Goal: Transaction & Acquisition: Purchase product/service

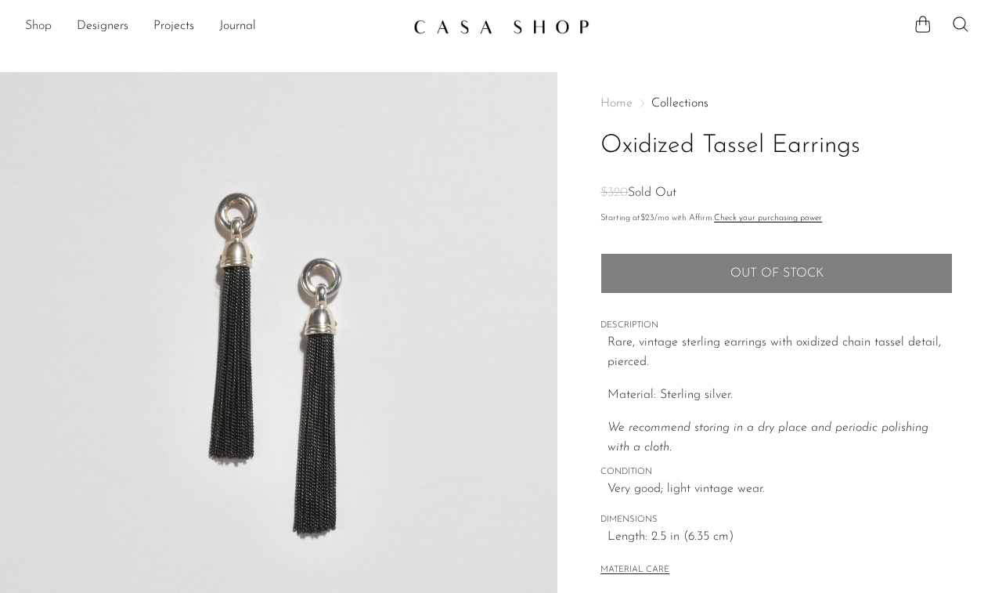
click at [47, 31] on link "Shop" at bounding box center [38, 26] width 27 height 20
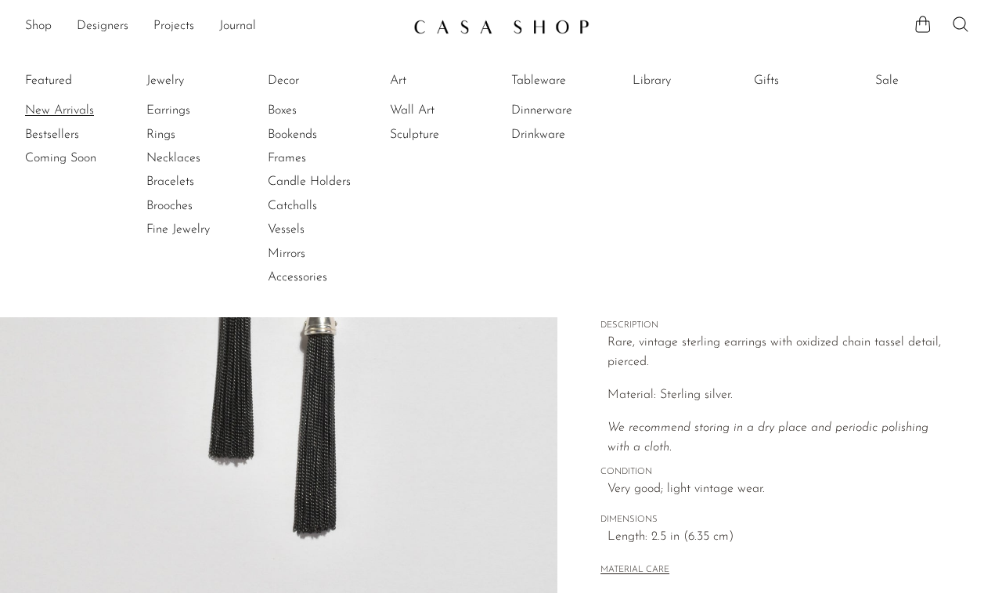
click at [77, 111] on link "New Arrivals" at bounding box center [83, 110] width 117 height 17
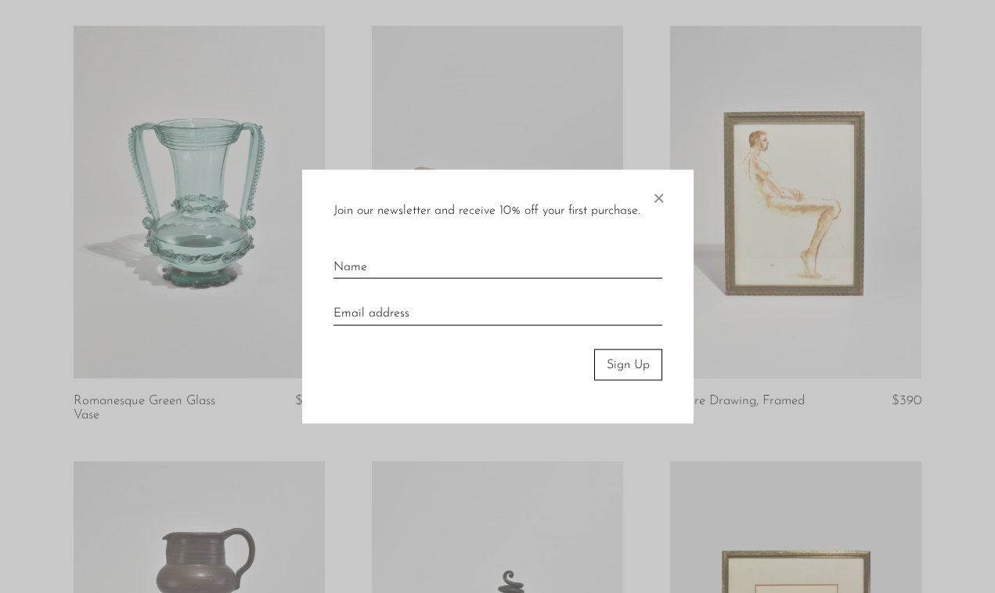
scroll to position [116, 0]
click at [655, 201] on span "×" at bounding box center [659, 194] width 16 height 50
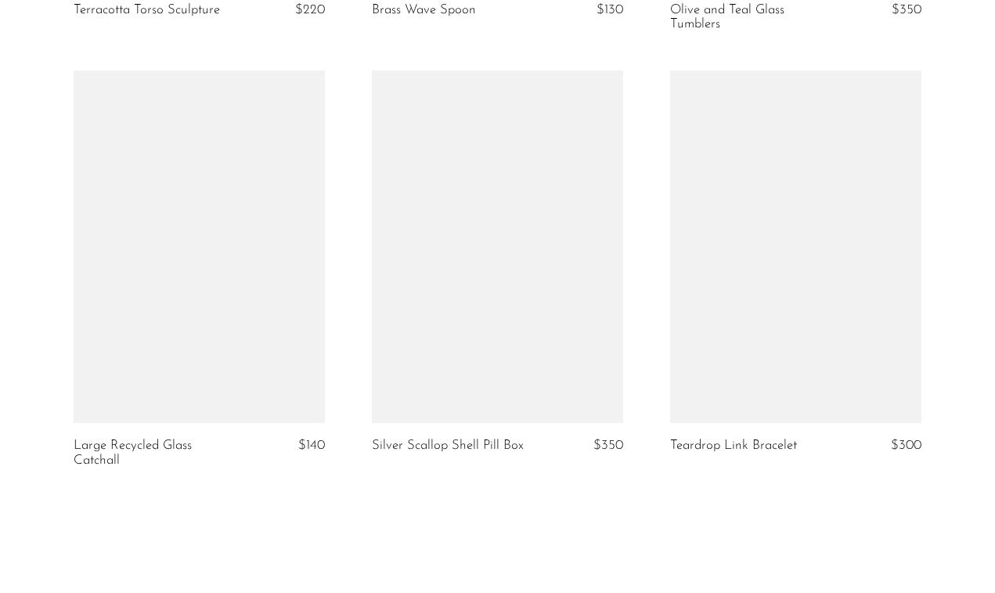
scroll to position [4987, 0]
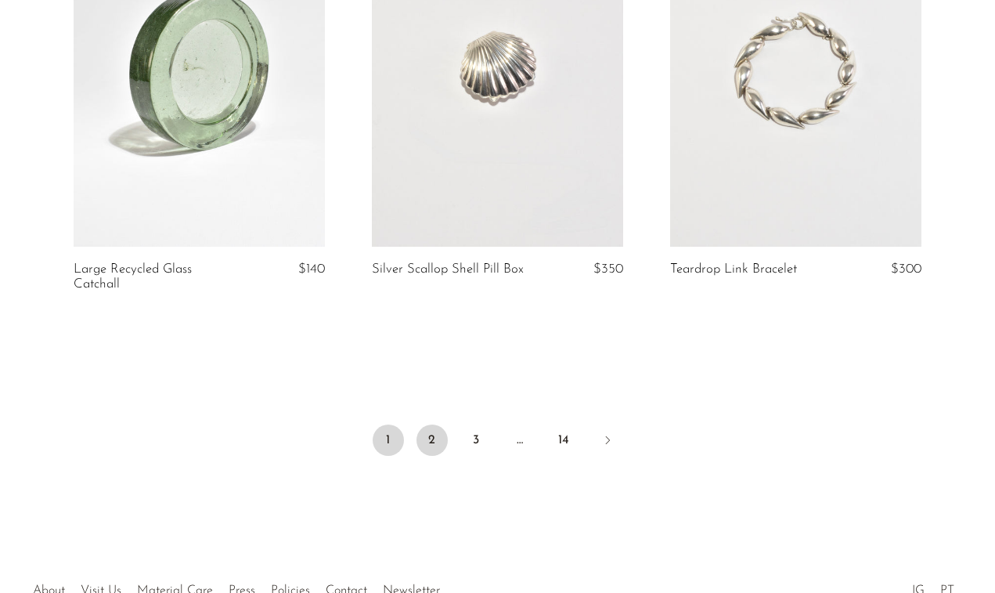
click at [430, 456] on link "2" at bounding box center [432, 440] width 31 height 31
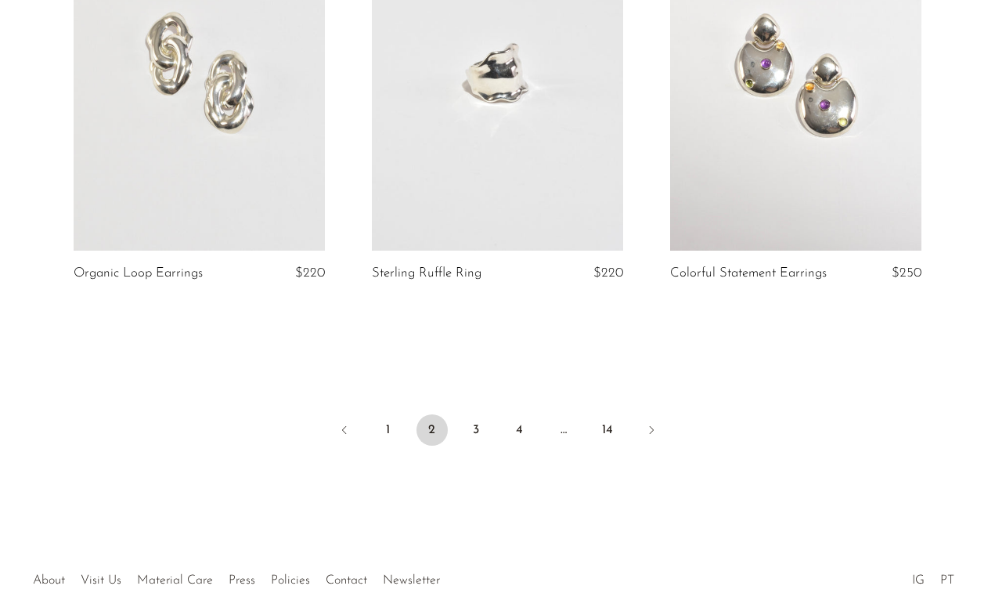
scroll to position [4933, 0]
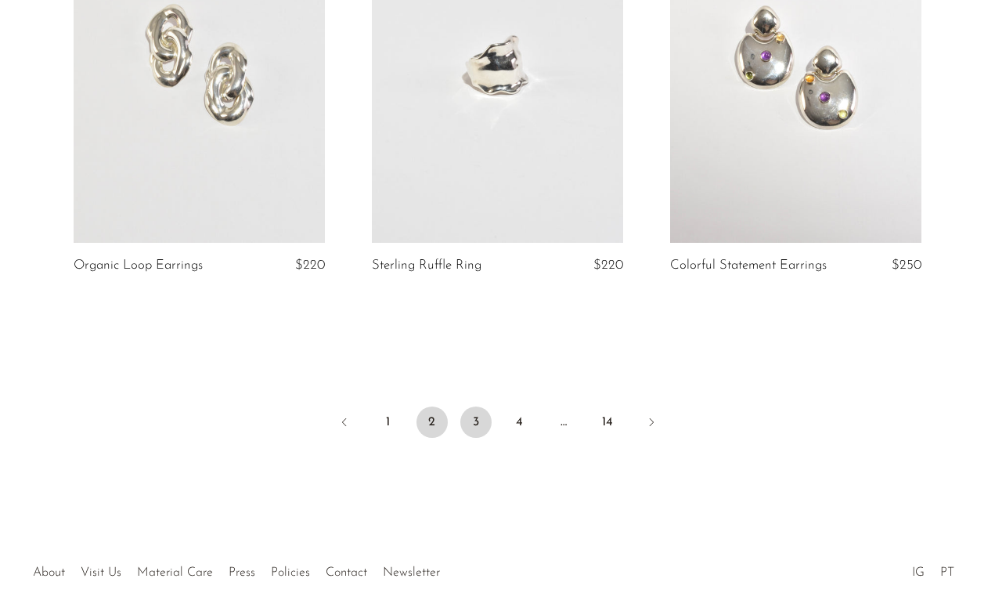
click at [475, 413] on link "3" at bounding box center [476, 421] width 31 height 31
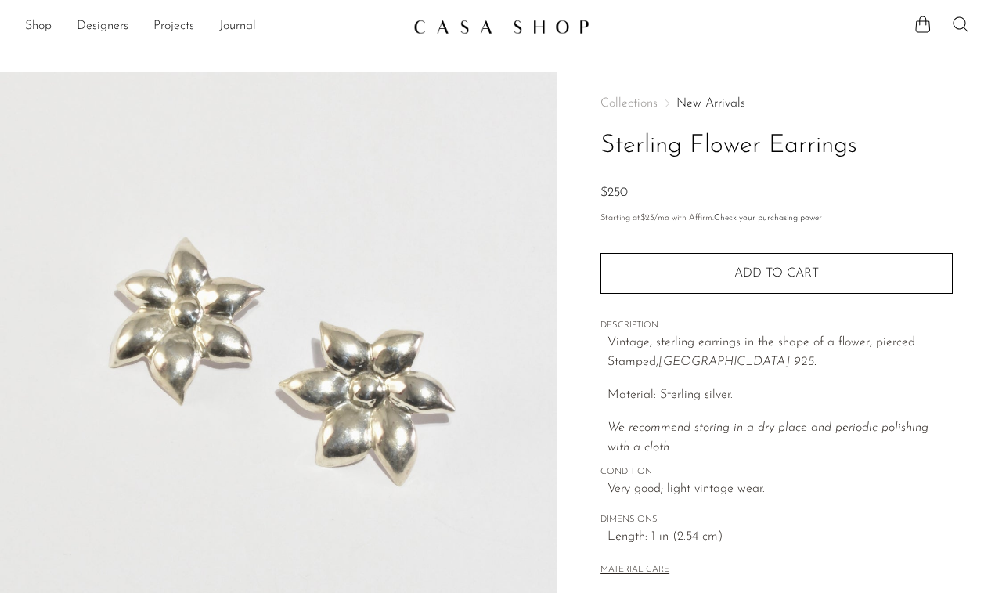
scroll to position [333, 0]
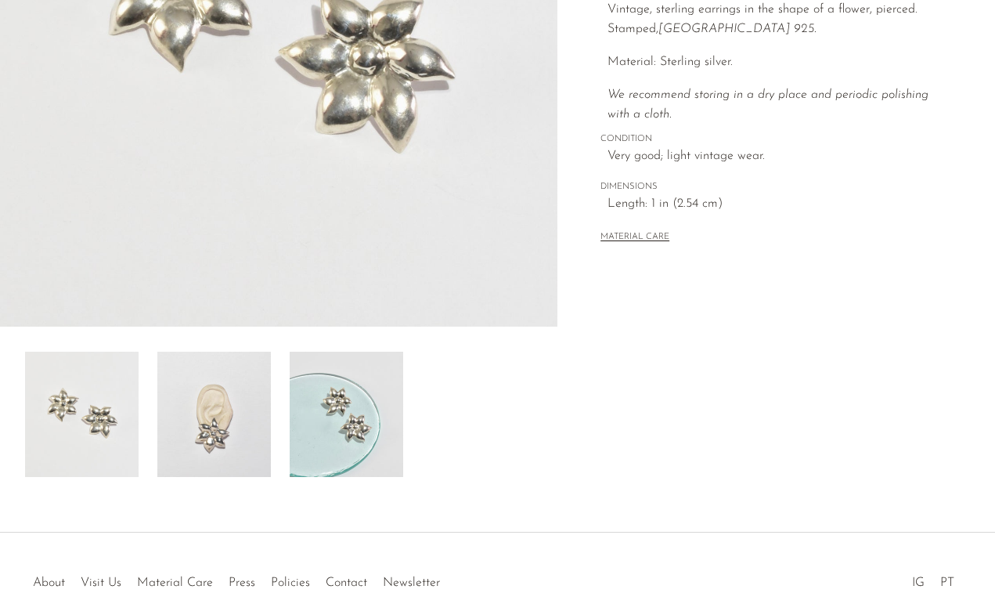
click at [251, 437] on img at bounding box center [214, 414] width 114 height 125
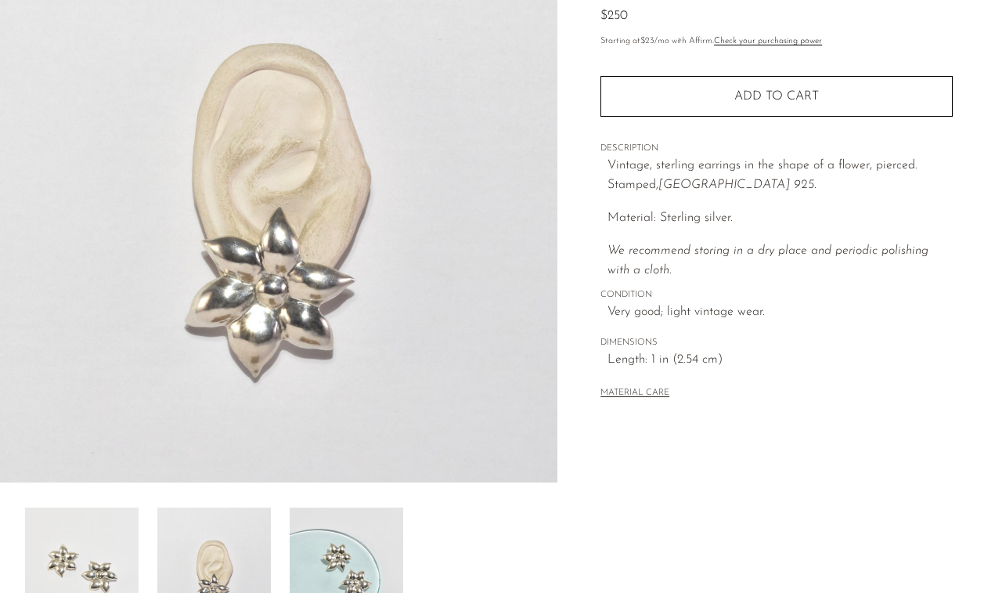
scroll to position [190, 0]
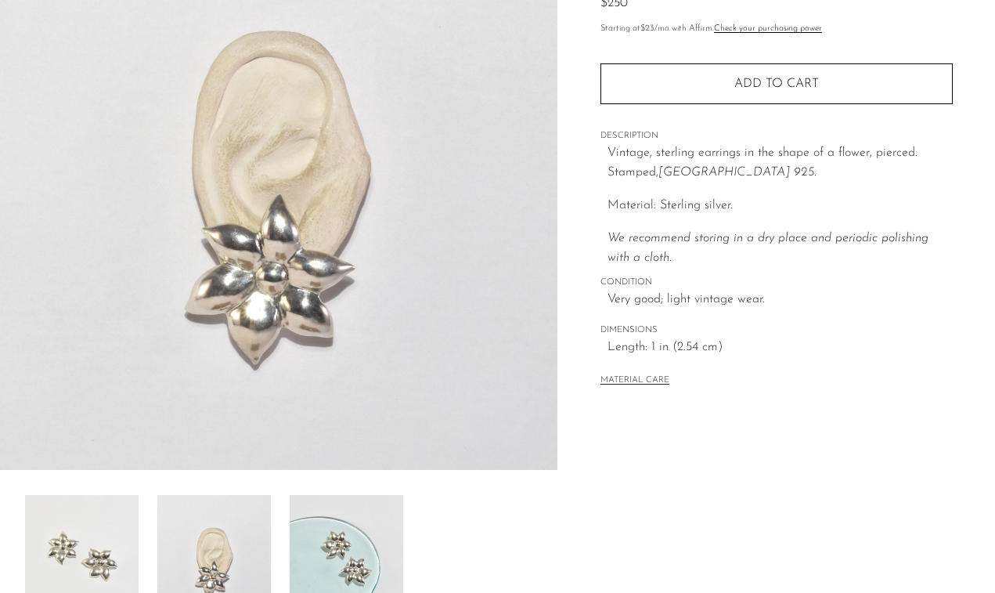
click at [363, 505] on img at bounding box center [347, 557] width 114 height 125
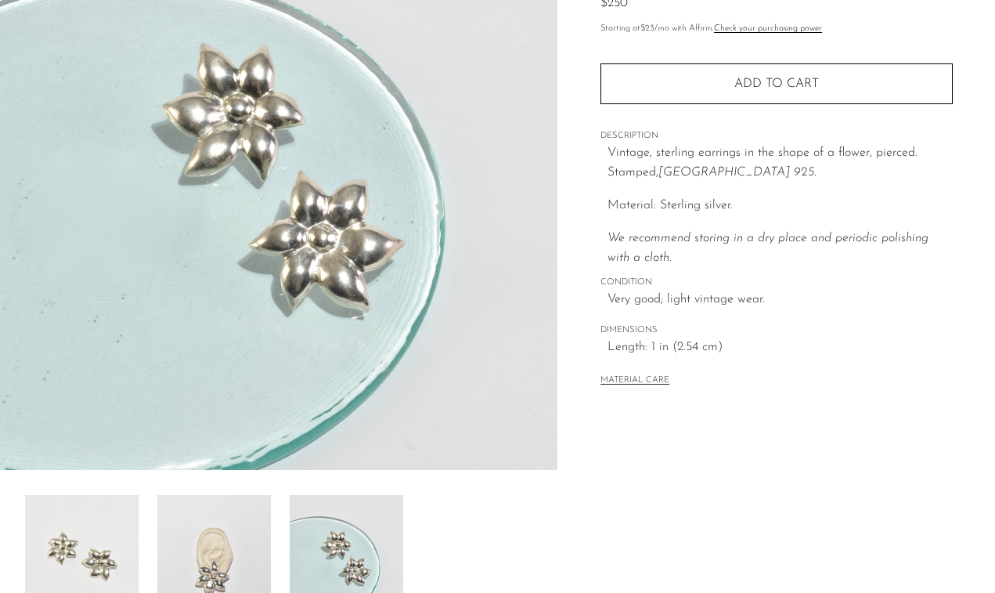
click at [215, 523] on img at bounding box center [214, 557] width 114 height 125
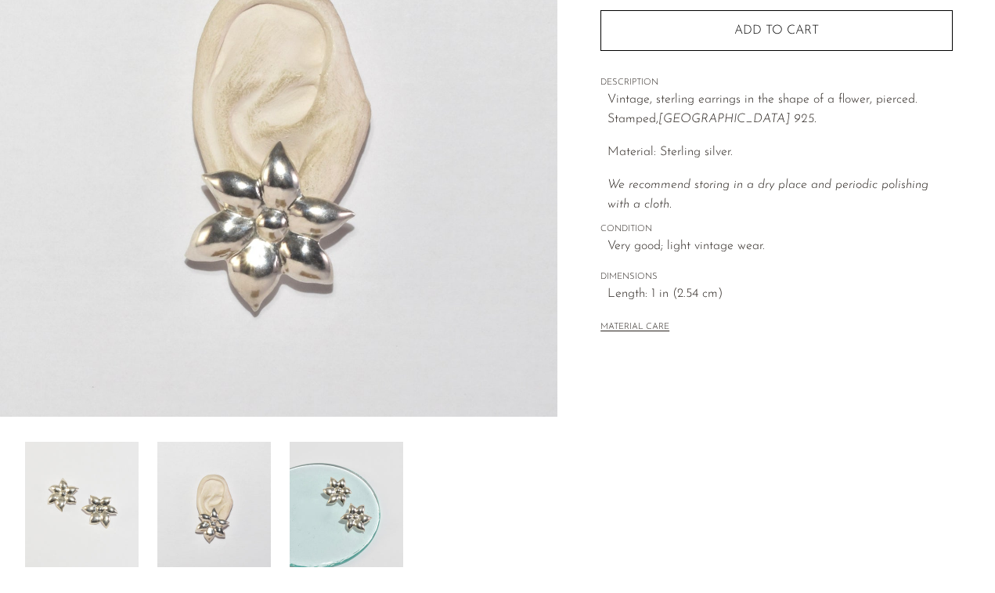
scroll to position [244, 0]
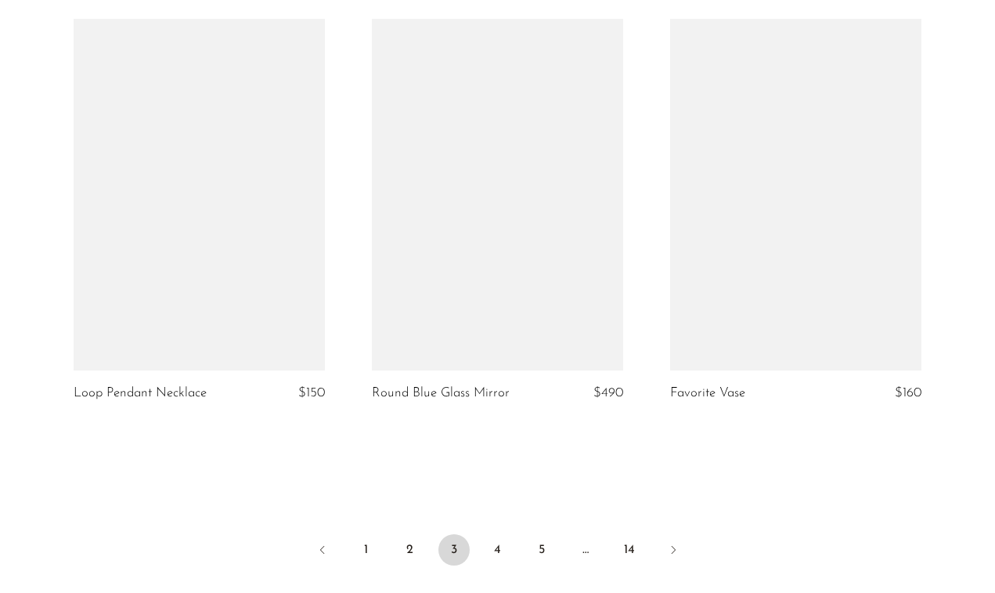
scroll to position [4897, 0]
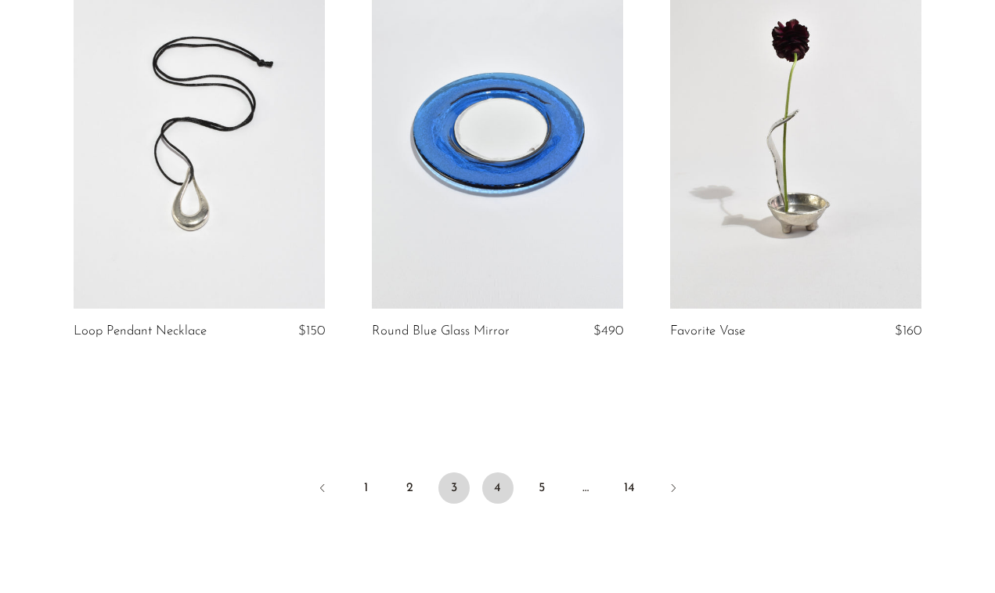
click at [497, 479] on link "4" at bounding box center [497, 487] width 31 height 31
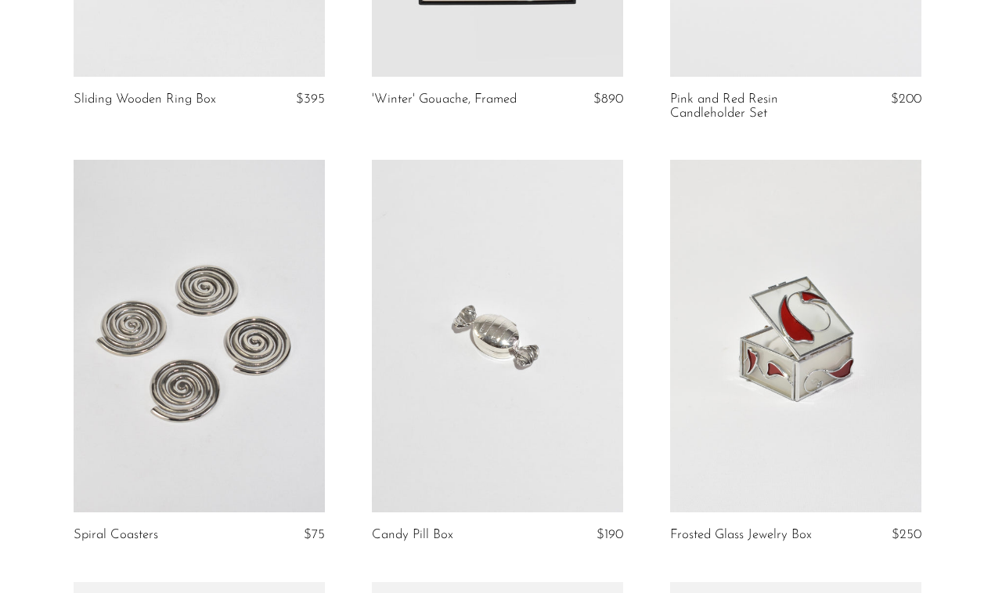
scroll to position [2593, 0]
